Goal: Register for event/course

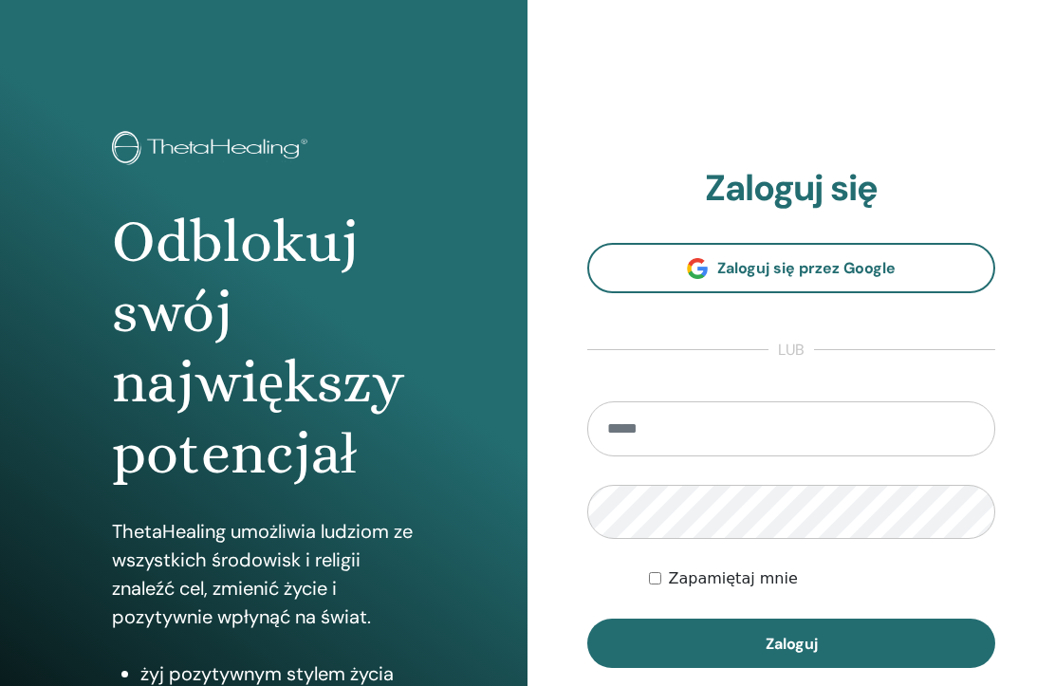
type input "**********"
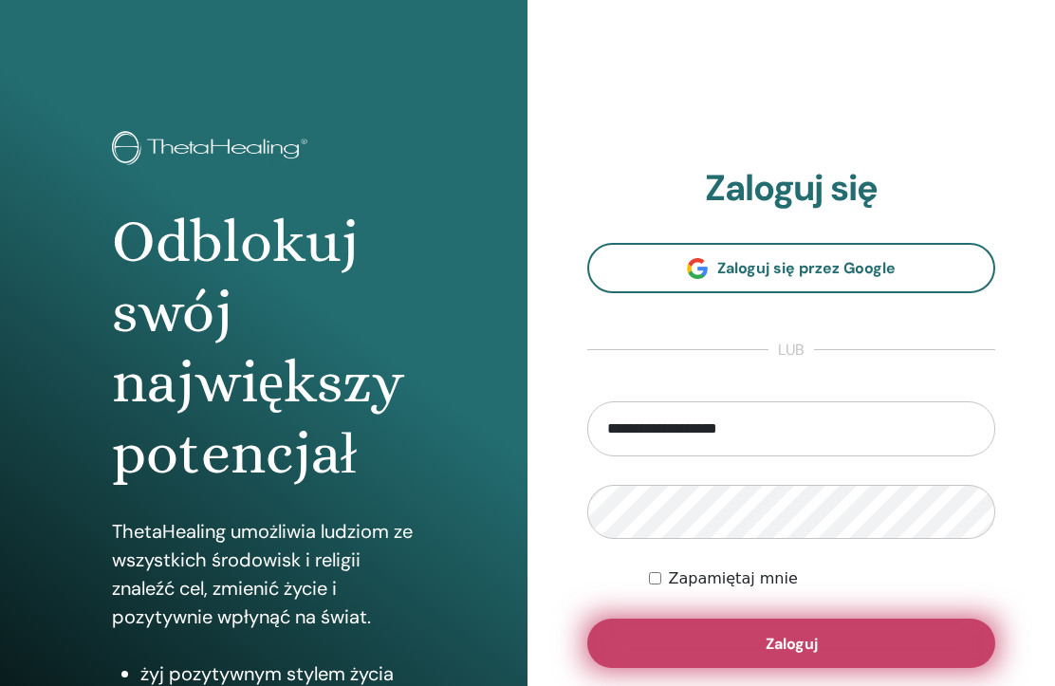
click at [747, 644] on button "Zaloguj" at bounding box center [791, 643] width 408 height 49
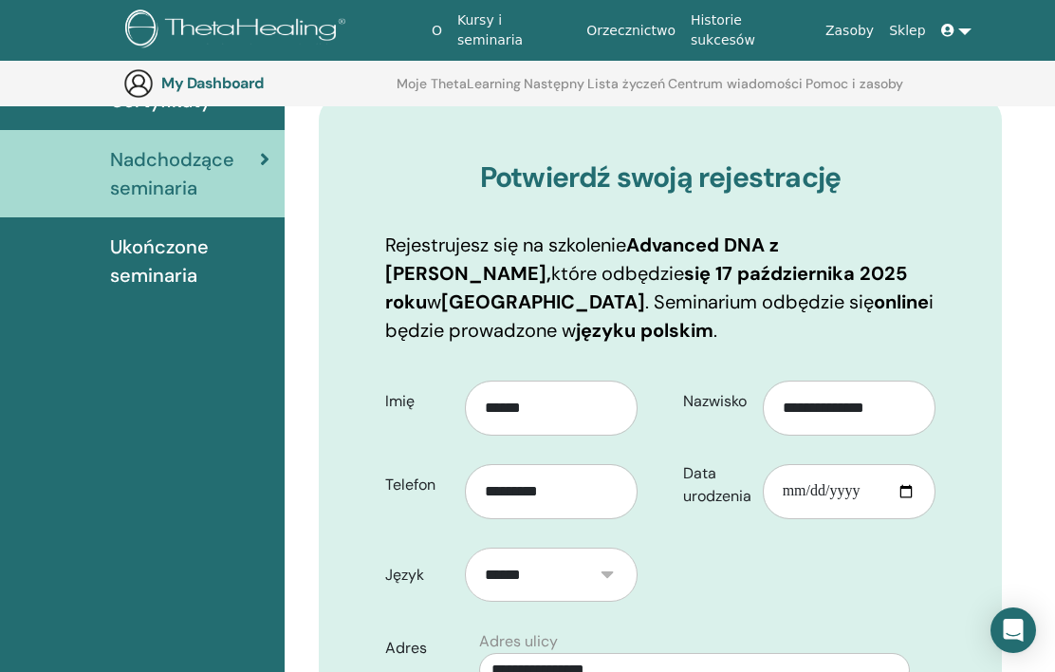
scroll to position [235, 0]
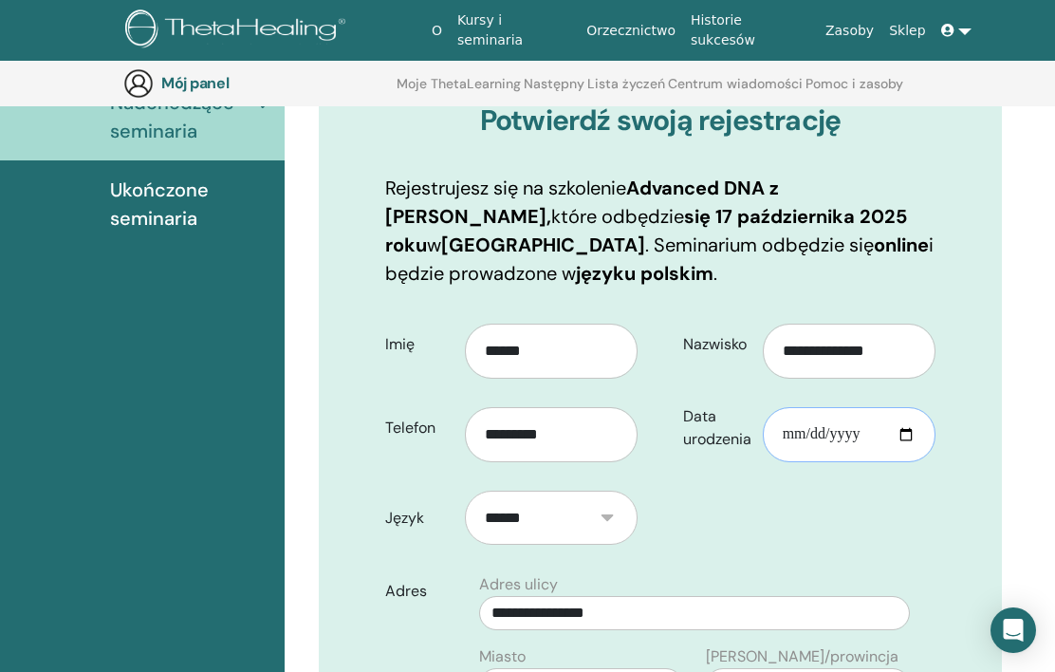
click at [914, 435] on input "Data urodzenia" at bounding box center [849, 434] width 173 height 55
type input "**********"
click at [796, 433] on input "Data urodzenia" at bounding box center [849, 434] width 173 height 55
click at [833, 437] on input "Data urodzenia" at bounding box center [849, 434] width 173 height 55
type input "**********"
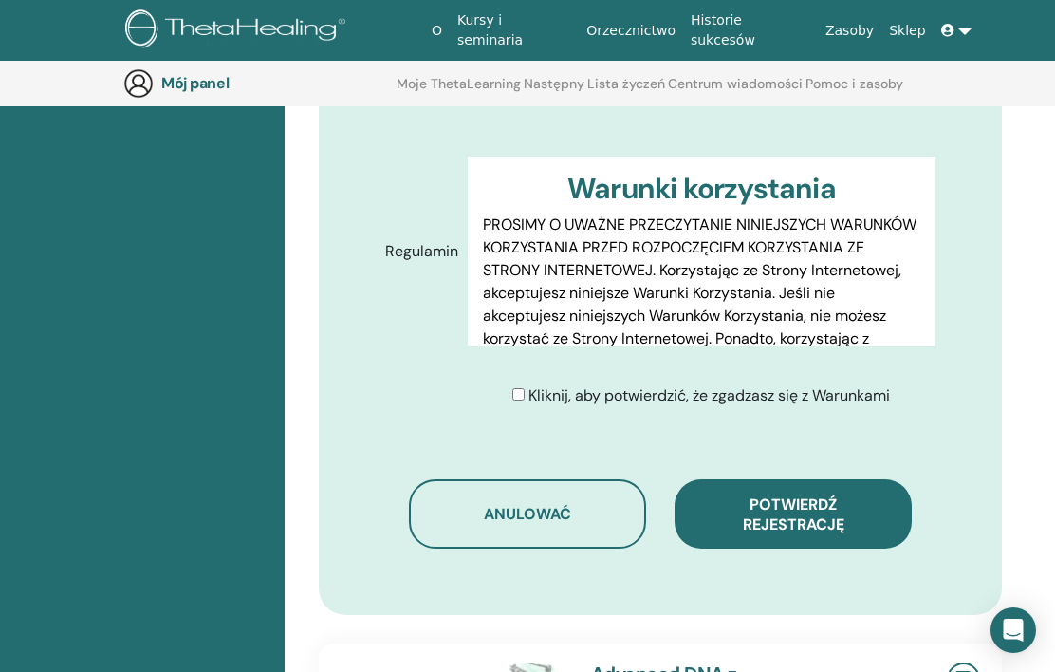
scroll to position [994, 0]
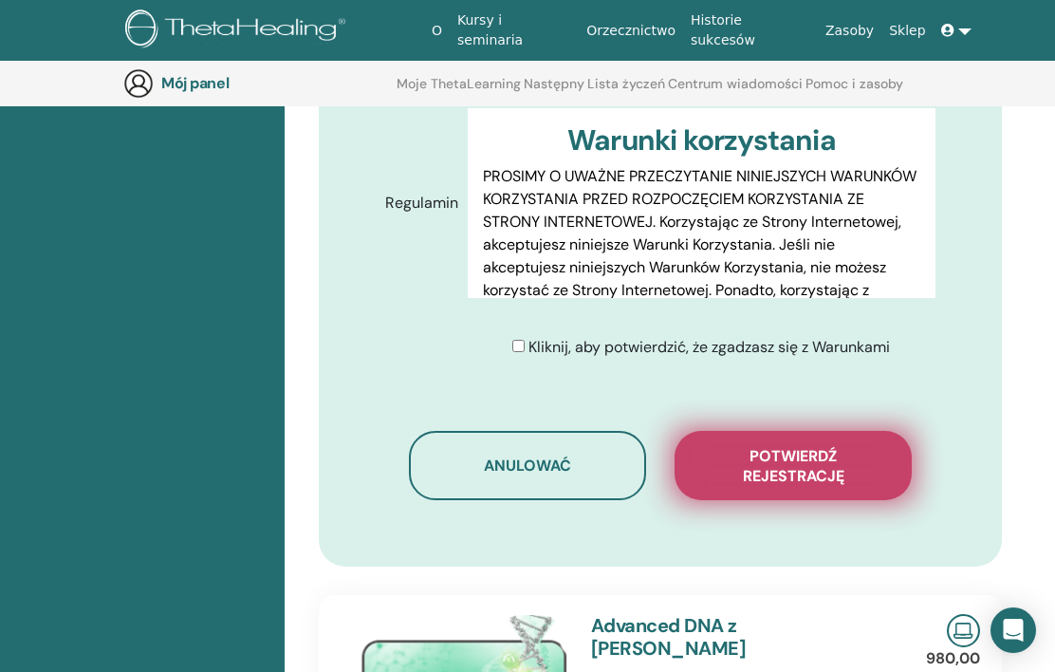
click at [759, 459] on font "Potwierdź rejestrację" at bounding box center [794, 466] width 102 height 40
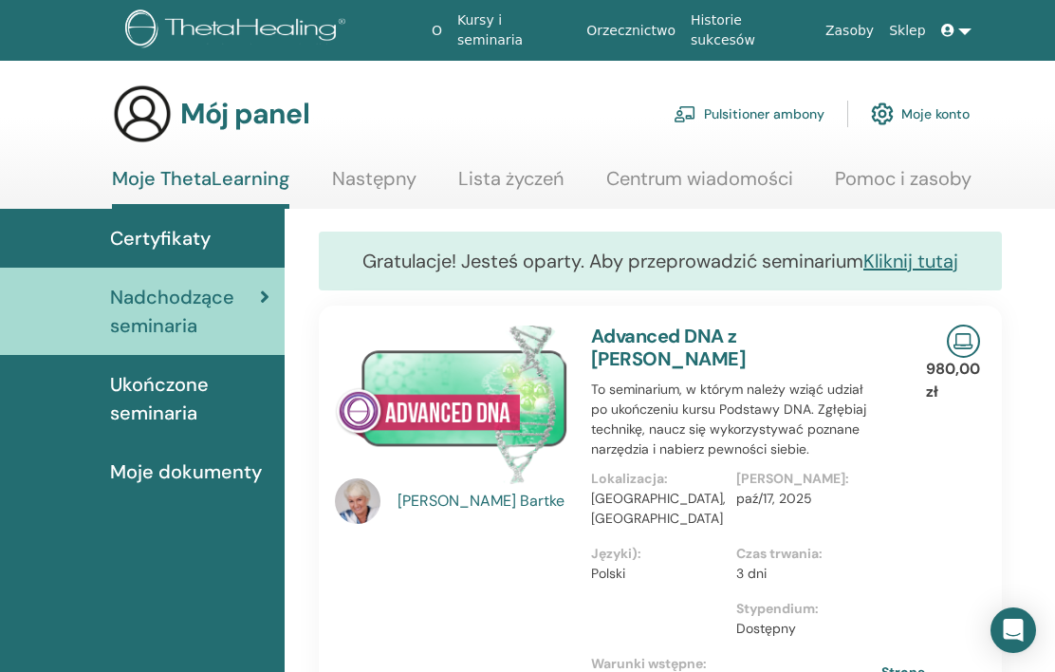
click at [137, 399] on span "Ukończone seminaria" at bounding box center [189, 398] width 159 height 57
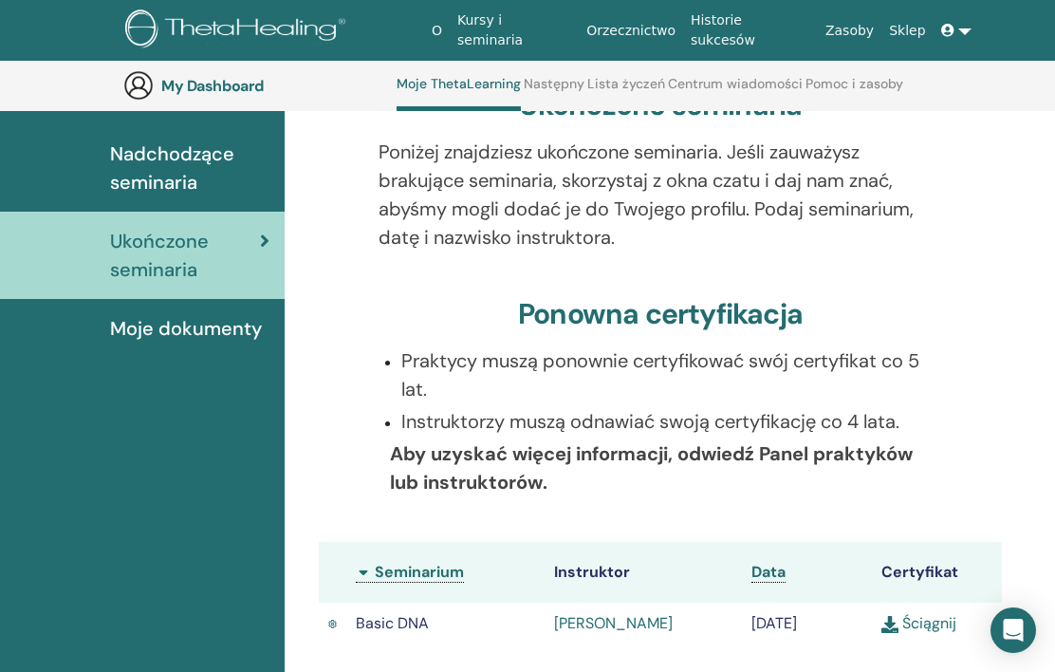
scroll to position [429, 0]
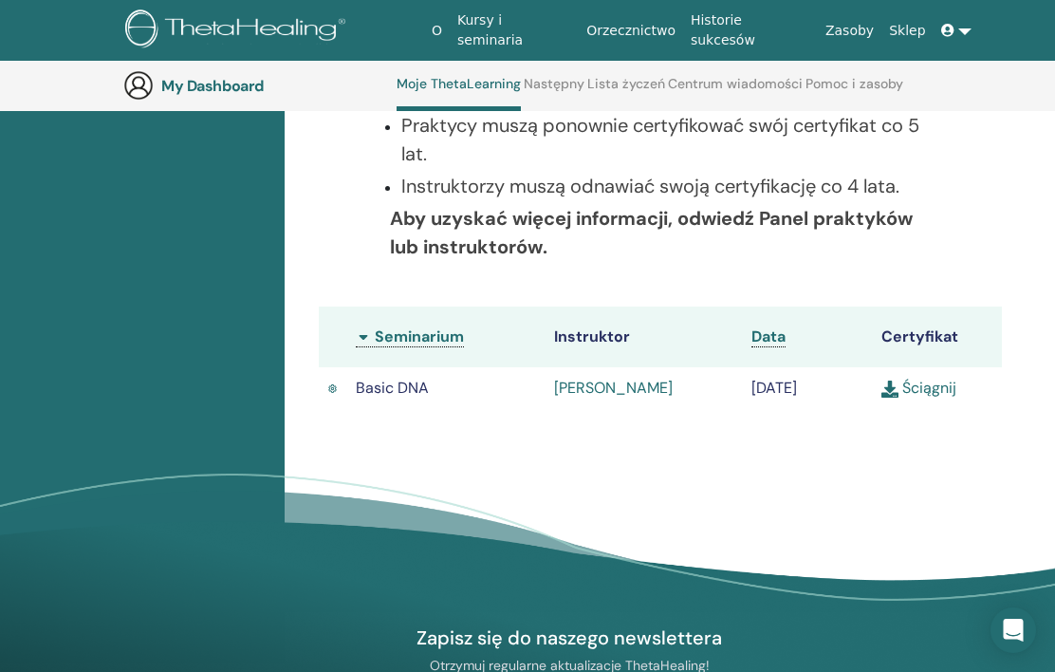
click at [920, 396] on link "Ściągnij" at bounding box center [918, 388] width 75 height 20
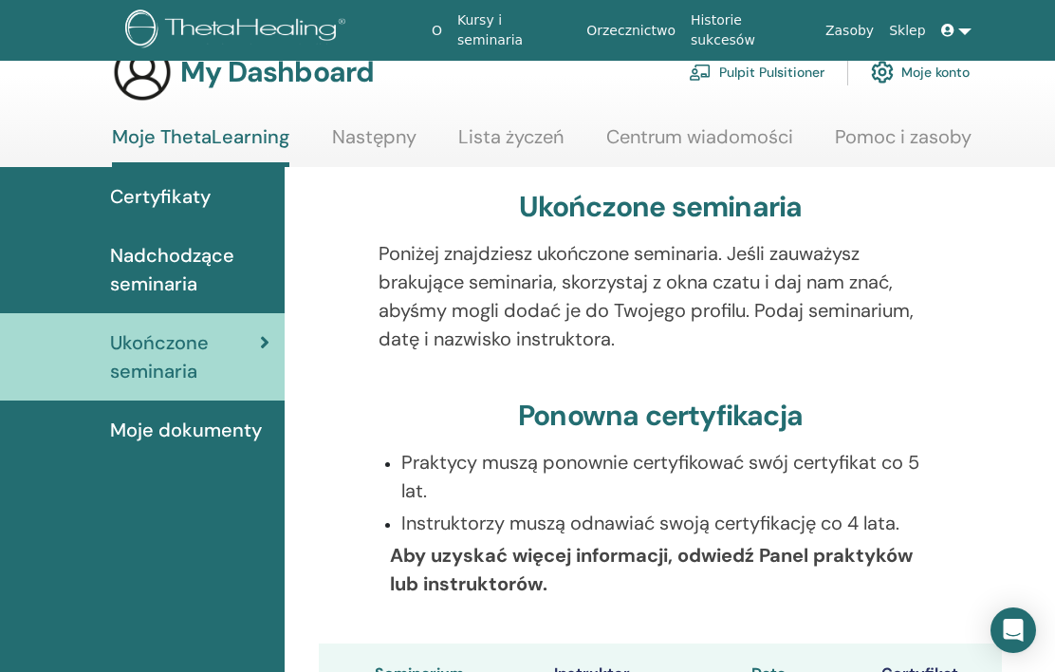
scroll to position [0, 0]
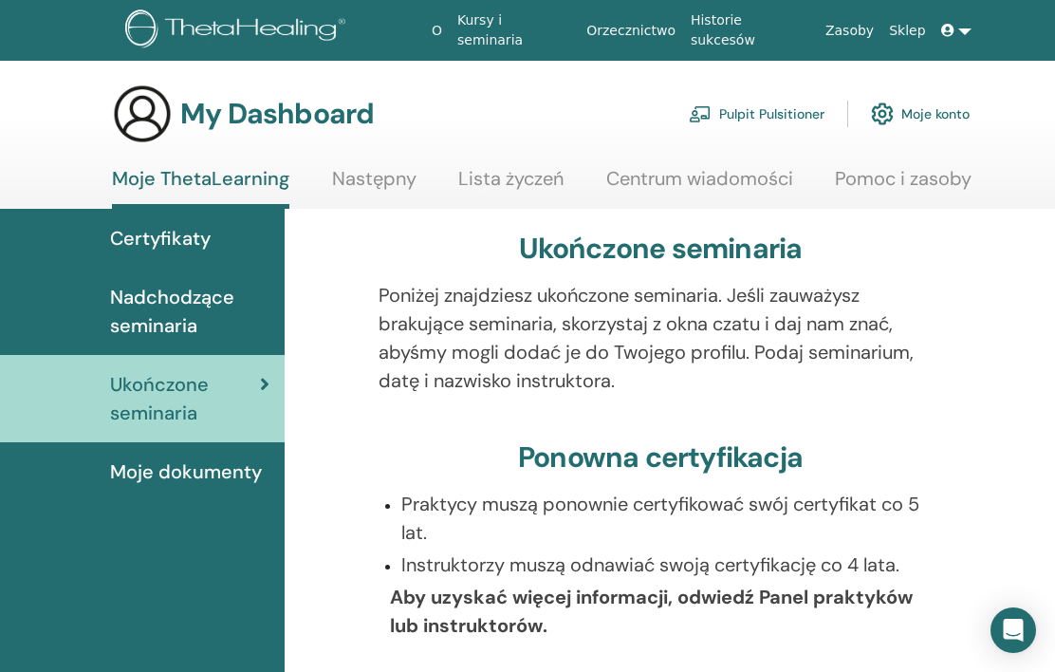
click at [497, 177] on link "Lista życzeń" at bounding box center [510, 185] width 105 height 37
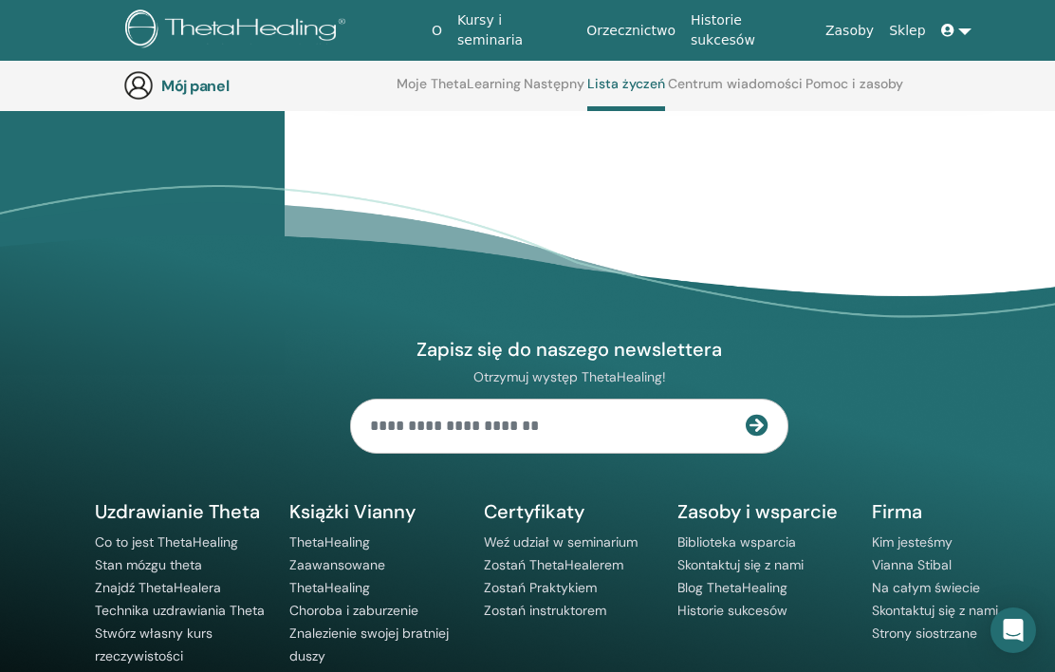
scroll to position [2567, 0]
